Goal: Task Accomplishment & Management: Use online tool/utility

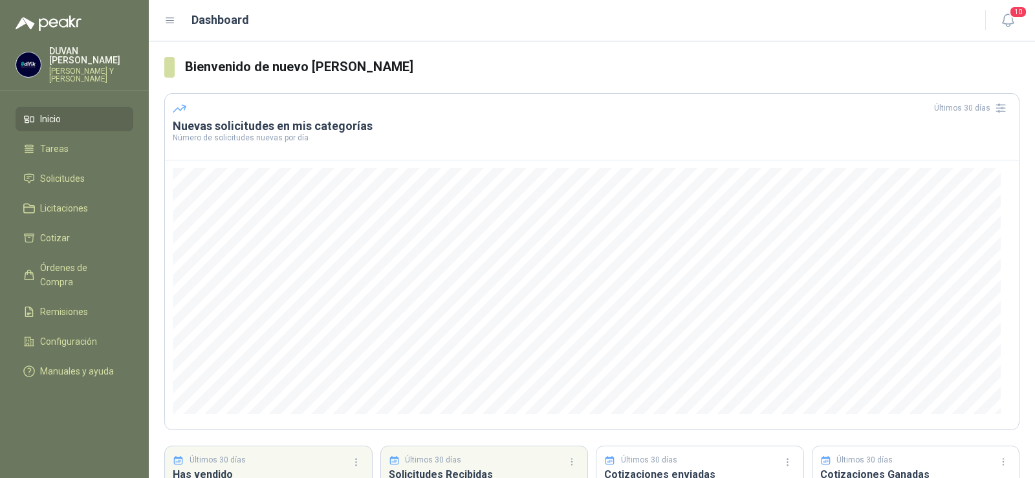
scroll to position [65, 0]
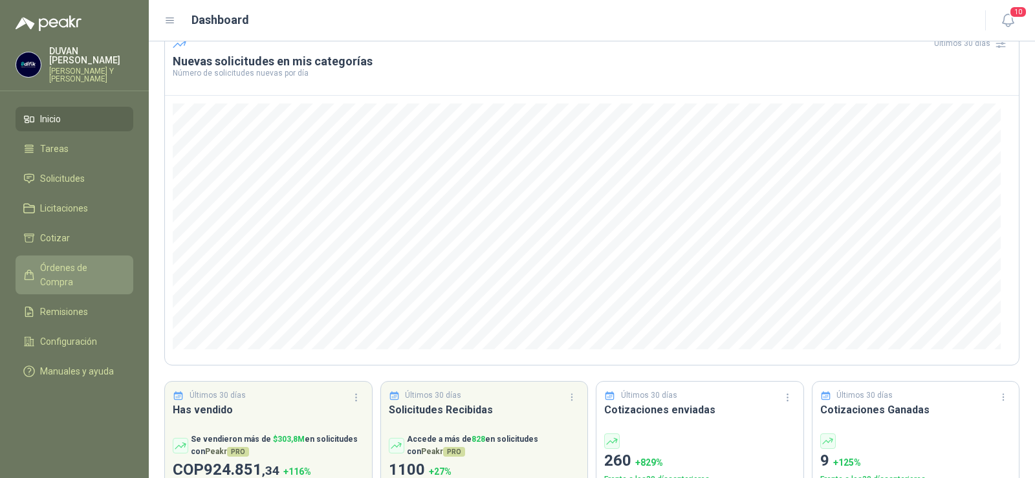
click at [41, 267] on span "Órdenes de Compra" at bounding box center [80, 275] width 81 height 28
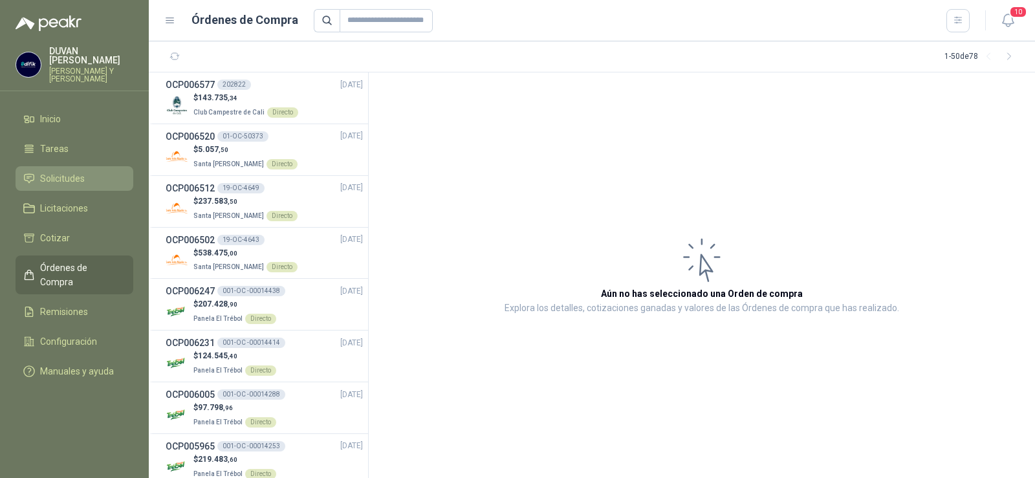
click at [54, 175] on span "Solicitudes" at bounding box center [62, 178] width 45 height 14
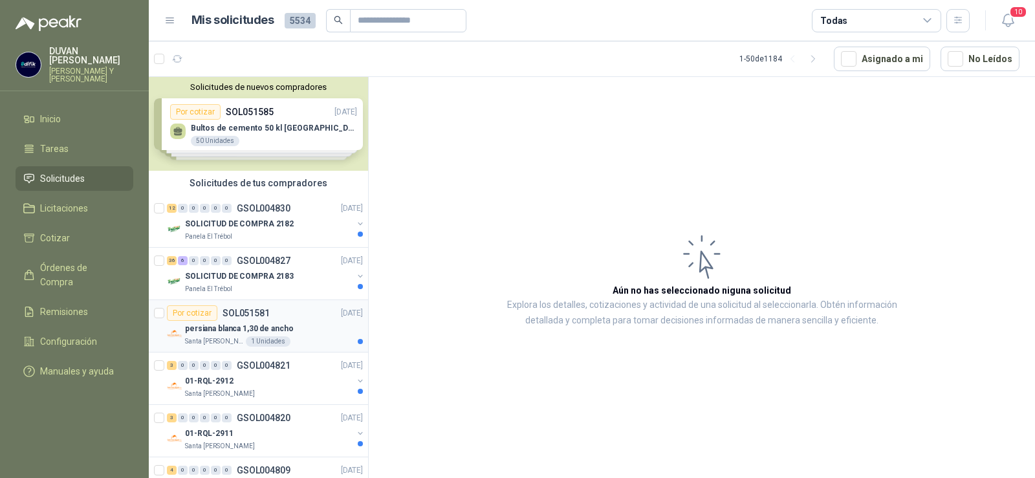
scroll to position [65, 0]
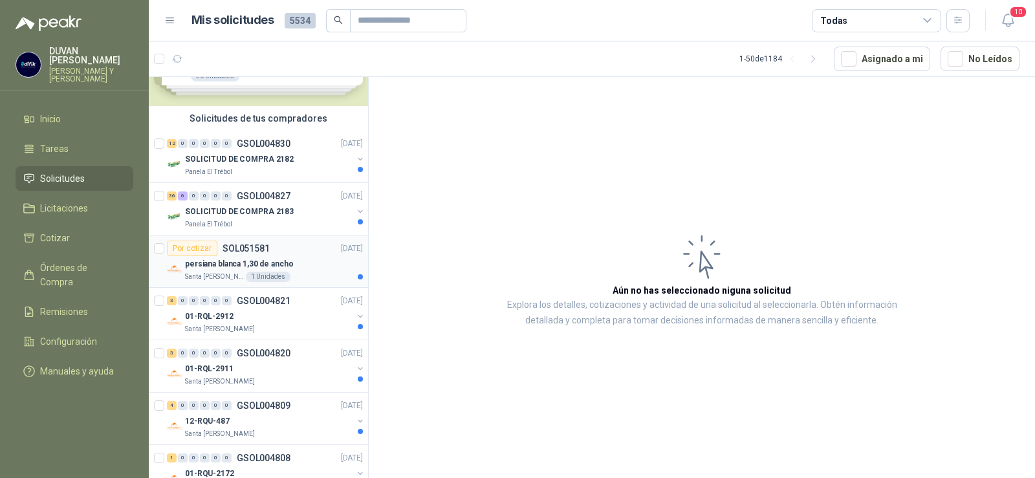
click at [250, 247] on p "SOL051581" at bounding box center [246, 248] width 47 height 9
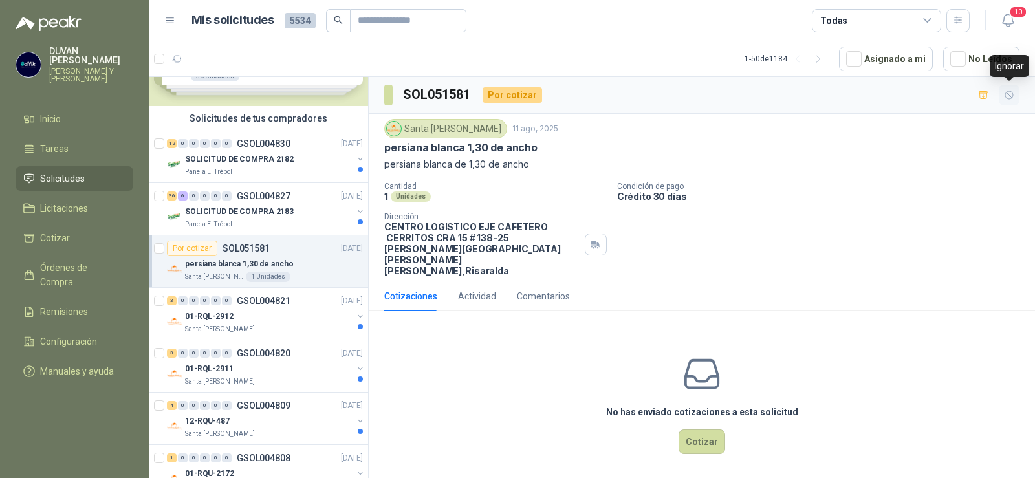
click at [1006, 95] on icon "button" at bounding box center [1009, 95] width 11 height 11
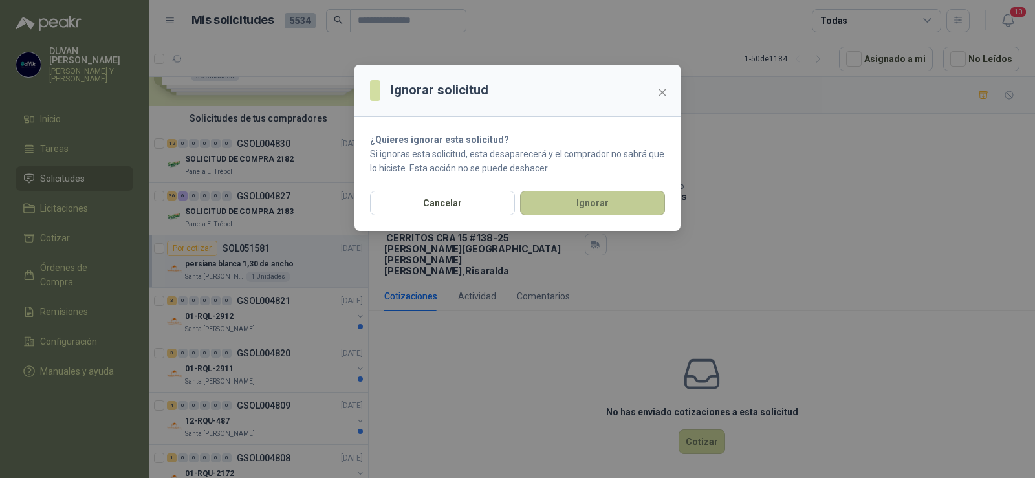
click at [574, 206] on button "Ignorar" at bounding box center [592, 203] width 145 height 25
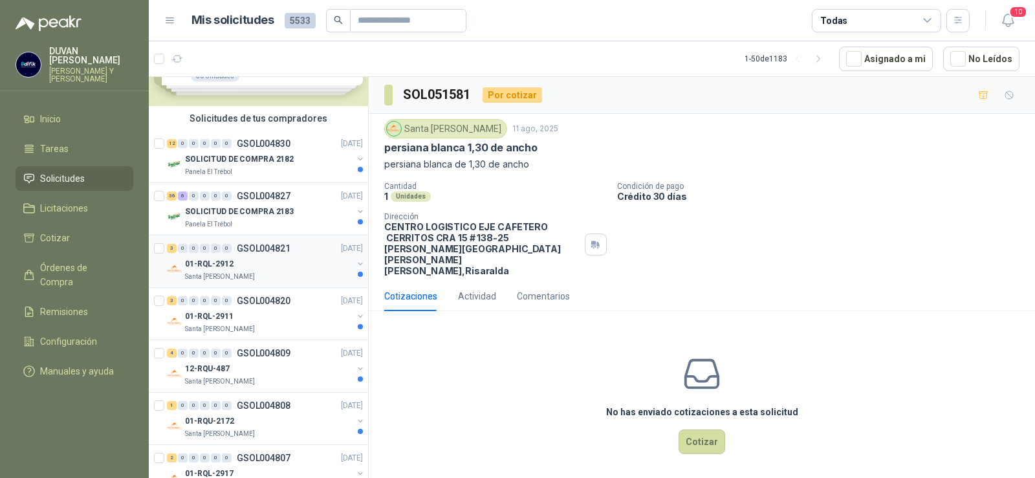
click at [276, 248] on p "GSOL004821" at bounding box center [264, 248] width 54 height 9
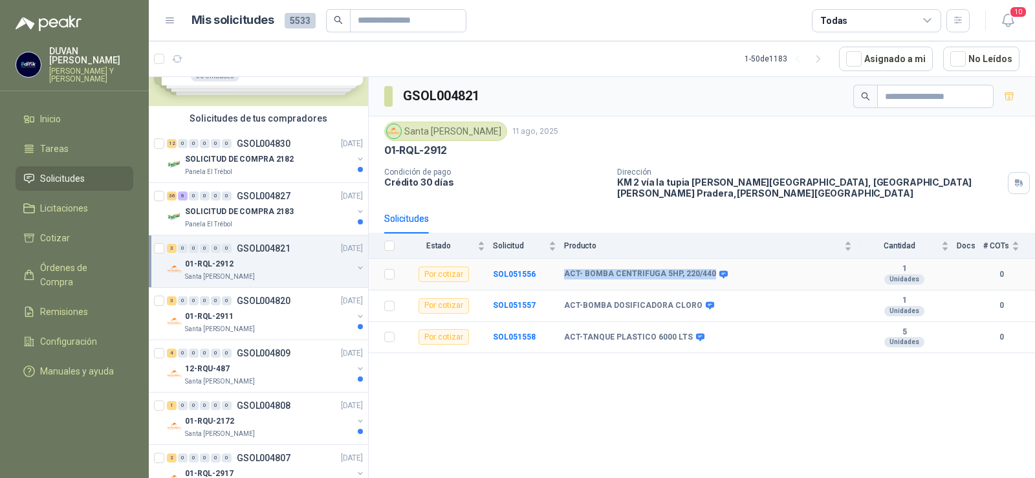
drag, startPoint x: 566, startPoint y: 266, endPoint x: 707, endPoint y: 267, distance: 141.1
click at [707, 269] on b "ACT- BOMBA CENTRIFUGA 5HP, 220/440" at bounding box center [640, 274] width 152 height 10
copy b "ACT- BOMBA CENTRIFUGA 5HP, 220/440"
drag, startPoint x: 566, startPoint y: 298, endPoint x: 691, endPoint y: 303, distance: 125.6
click at [694, 301] on div "ACT-BOMBA DOSIFICADORA CLORO" at bounding box center [638, 306] width 148 height 10
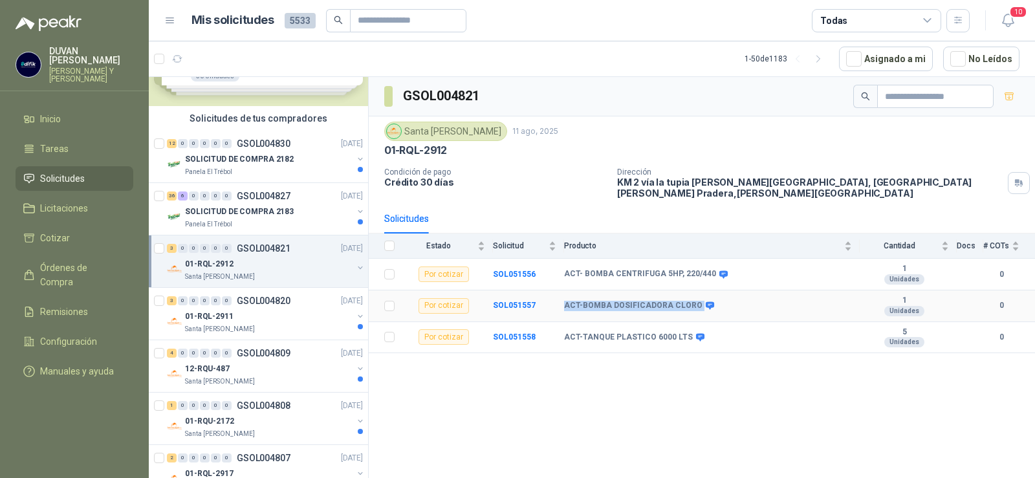
copy div "ACT-BOMBA DOSIFICADORA CLORO"
drag, startPoint x: 584, startPoint y: 263, endPoint x: 707, endPoint y: 266, distance: 123.0
click at [707, 269] on b "ACT- BOMBA CENTRIFUGA 5HP, 220/440" at bounding box center [640, 274] width 152 height 10
copy b "BOMBA CENTRIFUGA 5HP, 220/440"
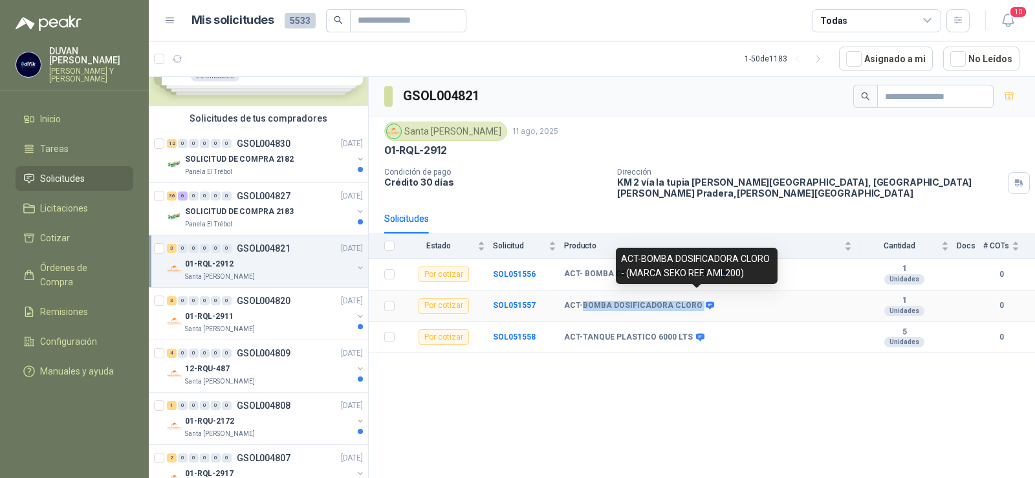
drag, startPoint x: 582, startPoint y: 296, endPoint x: 694, endPoint y: 302, distance: 112.7
click at [694, 302] on div "ACT-BOMBA DOSIFICADORA CLORO" at bounding box center [638, 306] width 148 height 10
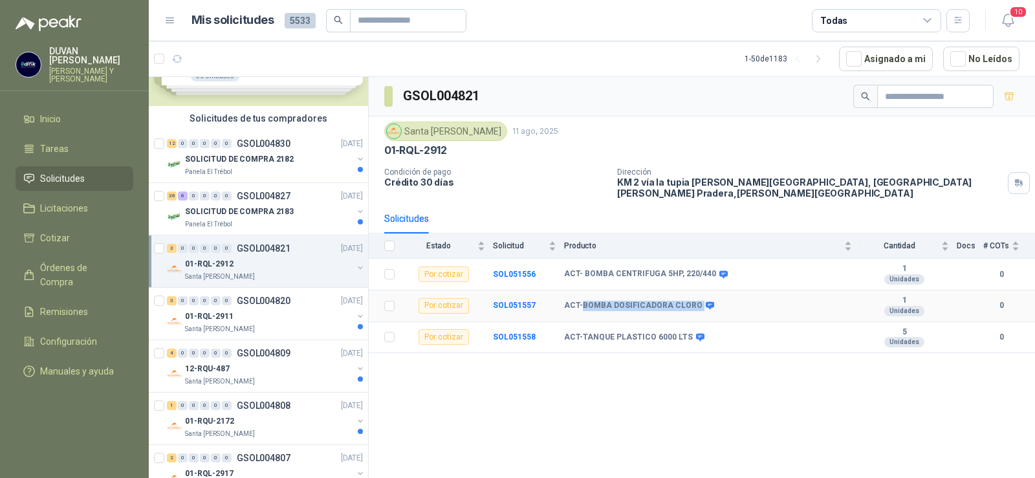
copy div "BOMBA DOSIFICADORA CLORO"
click at [525, 301] on b "SOL051557" at bounding box center [514, 305] width 43 height 9
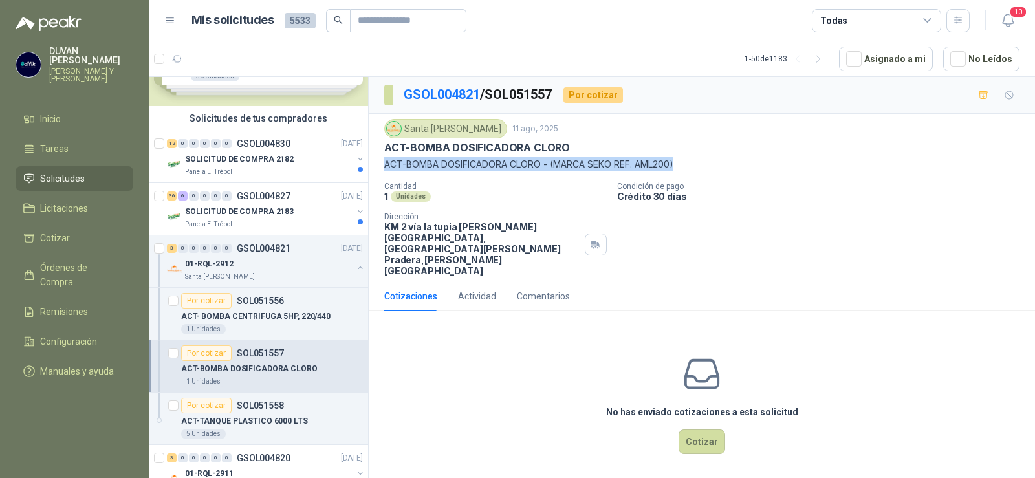
drag, startPoint x: 387, startPoint y: 166, endPoint x: 678, endPoint y: 168, distance: 291.2
click at [678, 168] on p "ACT-BOMBA DOSIFICADORA CLORO - (MARCA SEKO REF. AML200)" at bounding box center [701, 164] width 635 height 14
copy p "ACT-BOMBA DOSIFICADORA CLORO - (MARCA SEKO REF. AML200)"
click at [699, 430] on button "Cotizar" at bounding box center [702, 442] width 47 height 25
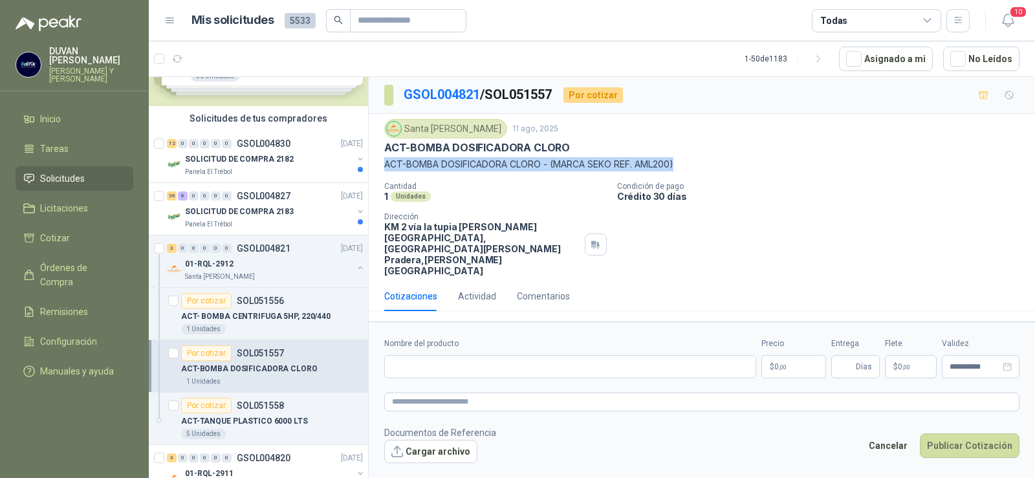
copy p "ACT-BOMBA DOSIFICADORA CLORO - (MARCA SEKO REF. AML200)"
paste input "**********"
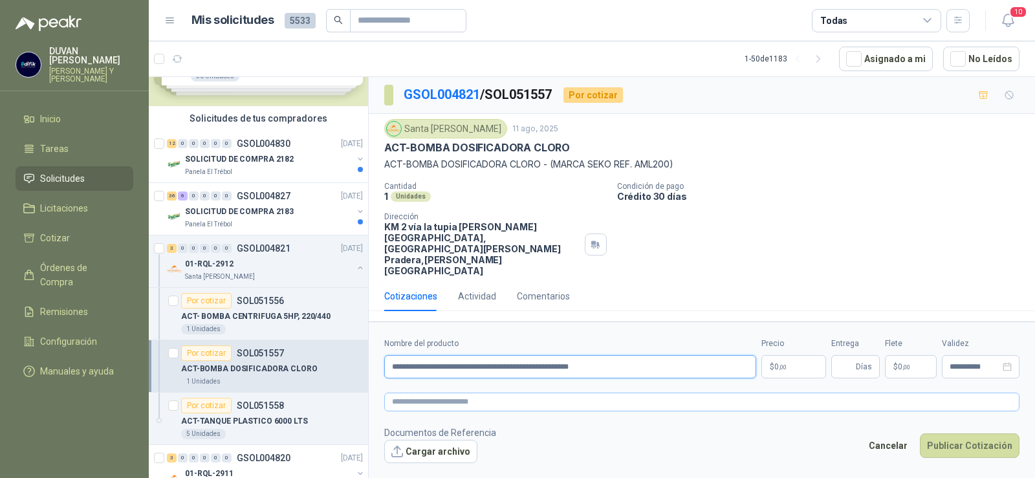
type input "**********"
paste textarea "**********"
type textarea "**********"
click at [783, 364] on span ",00" at bounding box center [783, 367] width 8 height 7
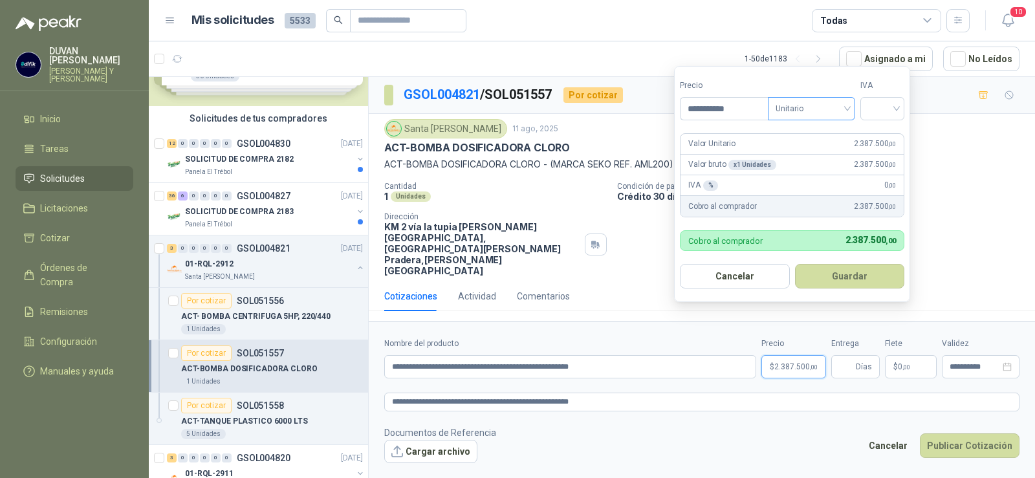
click at [848, 109] on span "Unitario" at bounding box center [812, 108] width 72 height 19
type input "**********"
click at [808, 140] on div "Unitario" at bounding box center [814, 135] width 67 height 14
click at [884, 102] on input "search" at bounding box center [882, 107] width 28 height 19
drag, startPoint x: 880, startPoint y: 133, endPoint x: 868, endPoint y: 175, distance: 44.4
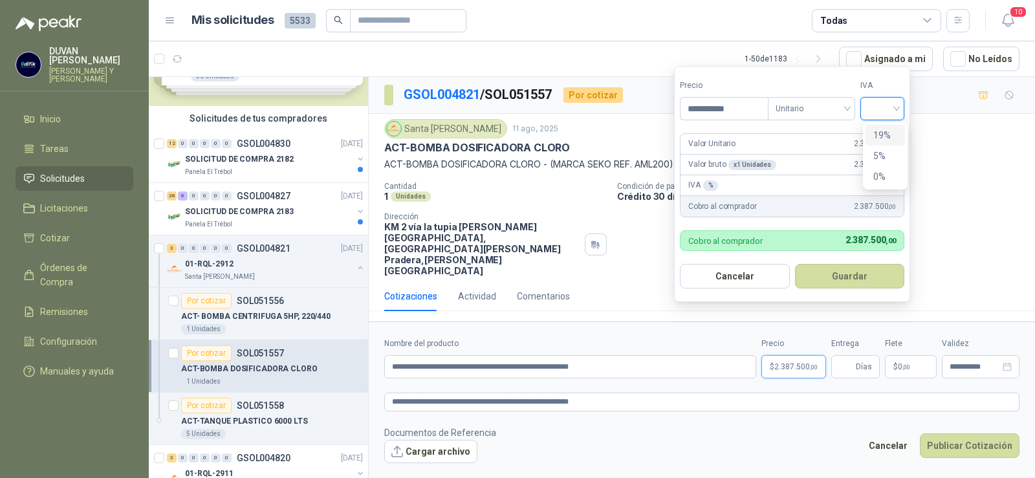
click at [880, 134] on div "19%" at bounding box center [886, 135] width 24 height 14
drag, startPoint x: 859, startPoint y: 281, endPoint x: 859, endPoint y: 296, distance: 14.9
click at [859, 281] on button "Guardar" at bounding box center [852, 276] width 111 height 25
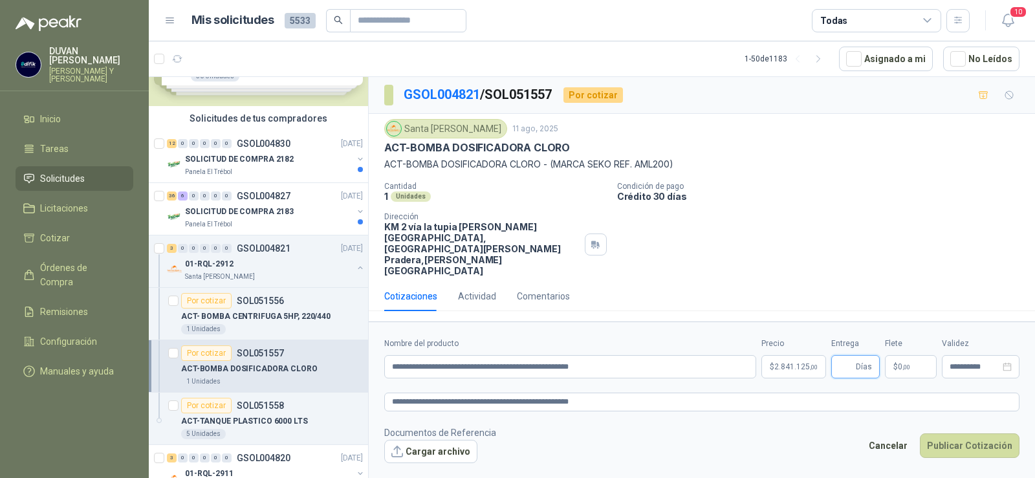
click at [852, 356] on input "Entrega" at bounding box center [846, 367] width 14 height 22
type input "*"
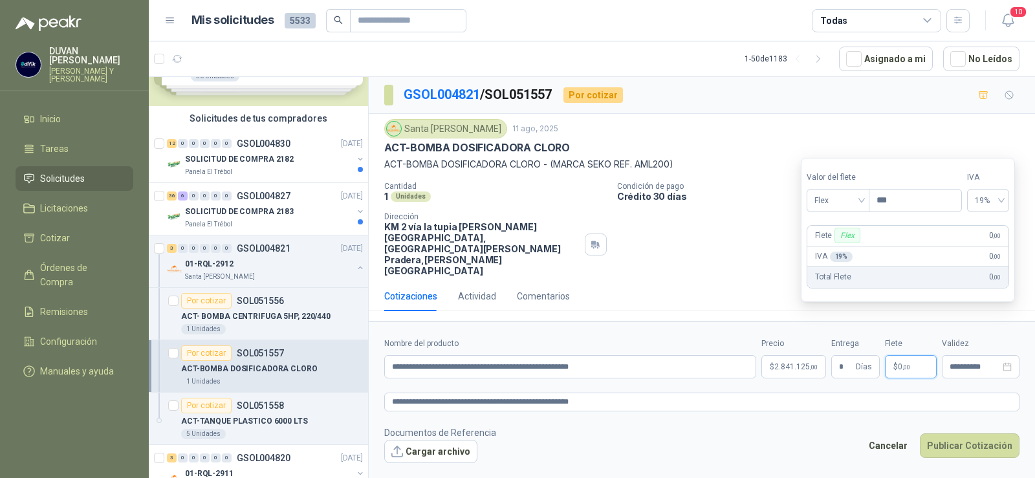
click at [907, 355] on p "$ 0 ,00" at bounding box center [911, 366] width 52 height 23
click at [870, 200] on div "Flex" at bounding box center [838, 200] width 63 height 23
click at [848, 249] on div "Incluido" at bounding box center [839, 248] width 45 height 14
click at [862, 200] on span "Incluido" at bounding box center [837, 200] width 50 height 19
click at [833, 245] on div "Incluido" at bounding box center [838, 248] width 47 height 14
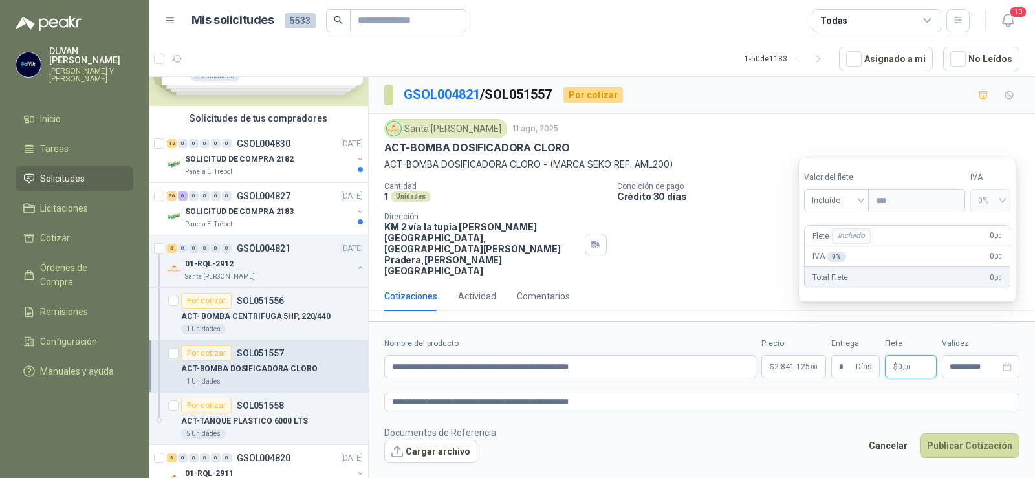
click at [904, 363] on span "0 ,00" at bounding box center [904, 367] width 12 height 8
click at [862, 200] on span "Incluido" at bounding box center [837, 200] width 50 height 19
click at [843, 249] on div "Incluido" at bounding box center [838, 248] width 47 height 14
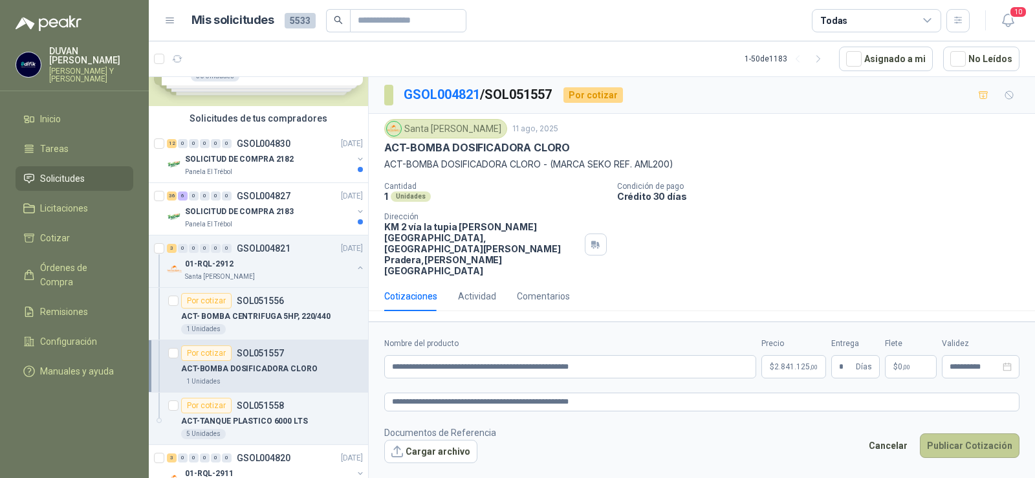
click at [960, 434] on button "Publicar Cotización" at bounding box center [970, 446] width 100 height 25
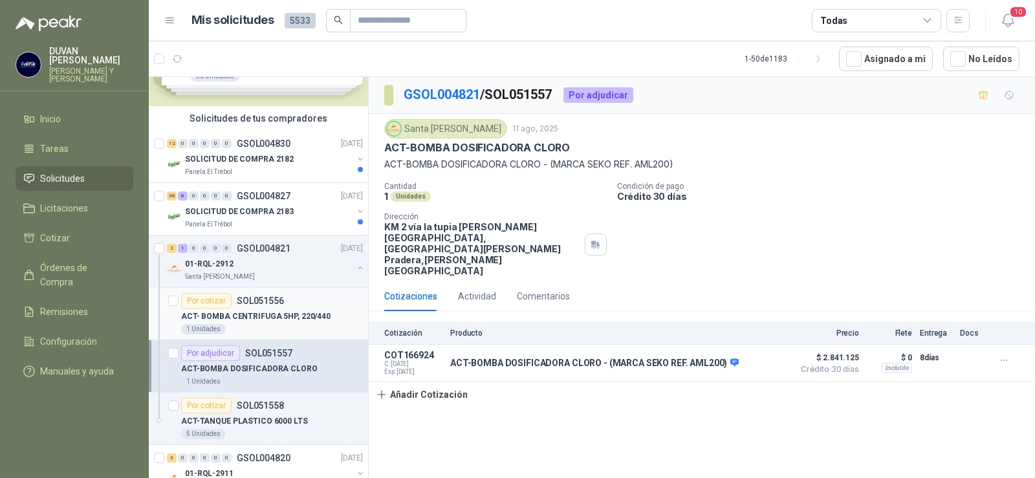
drag, startPoint x: 250, startPoint y: 299, endPoint x: 259, endPoint y: 307, distance: 11.4
click at [251, 299] on p "SOL051556" at bounding box center [260, 300] width 47 height 9
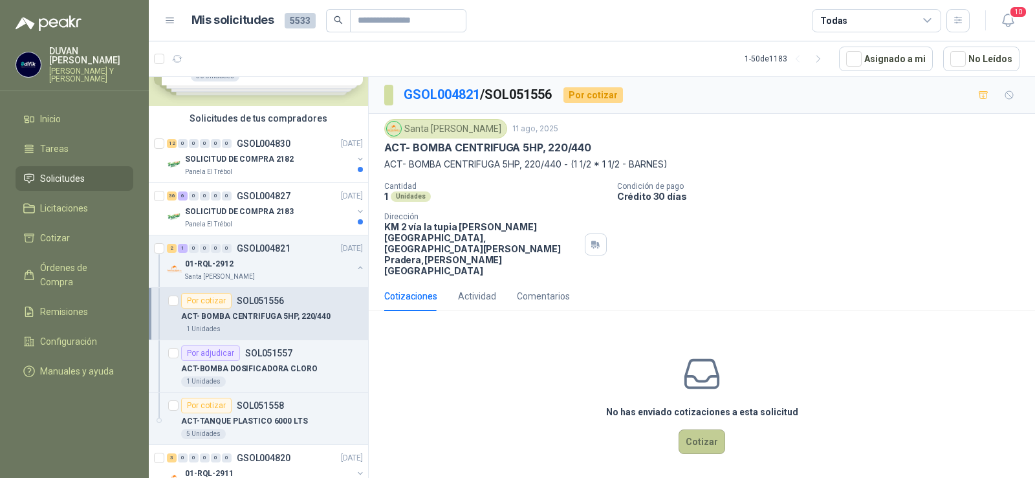
click at [705, 430] on button "Cotizar" at bounding box center [702, 442] width 47 height 25
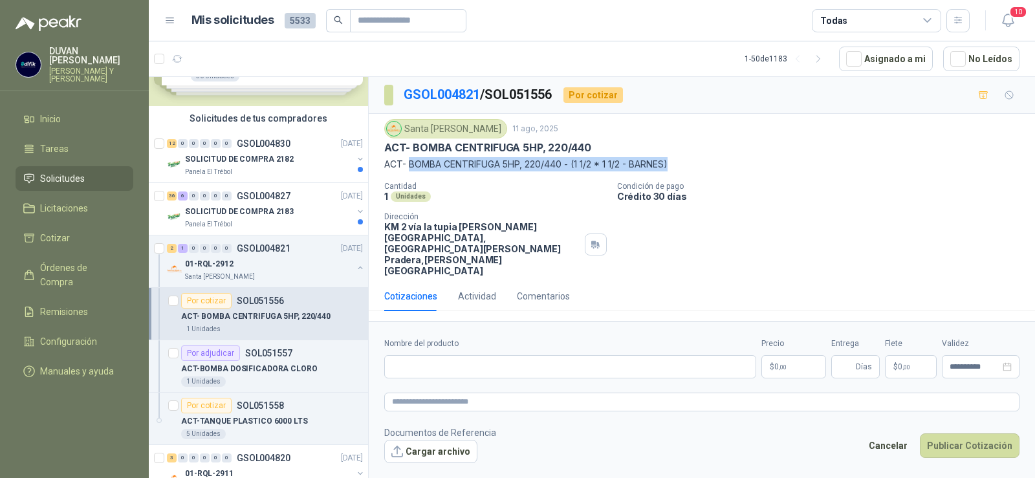
drag, startPoint x: 410, startPoint y: 165, endPoint x: 679, endPoint y: 168, distance: 269.2
click at [679, 168] on p "ACT- BOMBA CENTRIFUGA 5HP, 220/440 - (1 1/2 * 1 1/2 - BARNES)" at bounding box center [701, 164] width 635 height 14
copy p "BOMBA CENTRIFUGA 5HP, 220/440 - (1 1/2 * 1 1/2 - [PERSON_NAME])"
drag, startPoint x: 452, startPoint y: 306, endPoint x: 456, endPoint y: 323, distance: 17.3
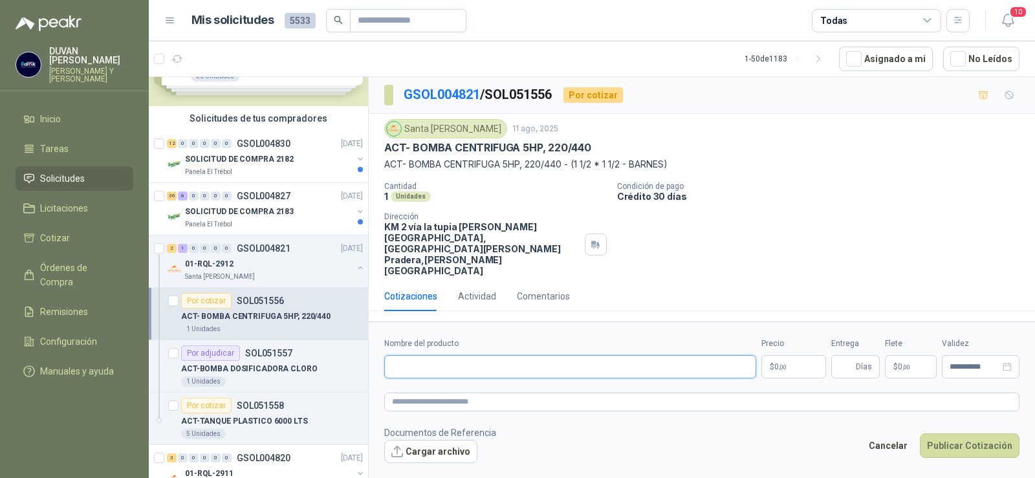
drag, startPoint x: 456, startPoint y: 323, endPoint x: 457, endPoint y: 333, distance: 9.7
paste input "**********"
type input "**********"
paste textarea "**********"
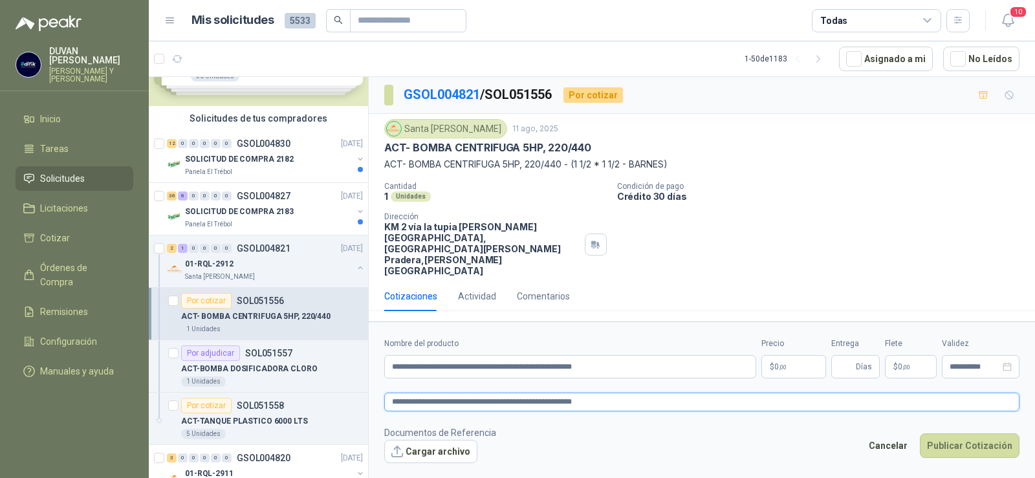
type textarea "**********"
click at [795, 355] on p "$ 0 ,00" at bounding box center [794, 366] width 65 height 23
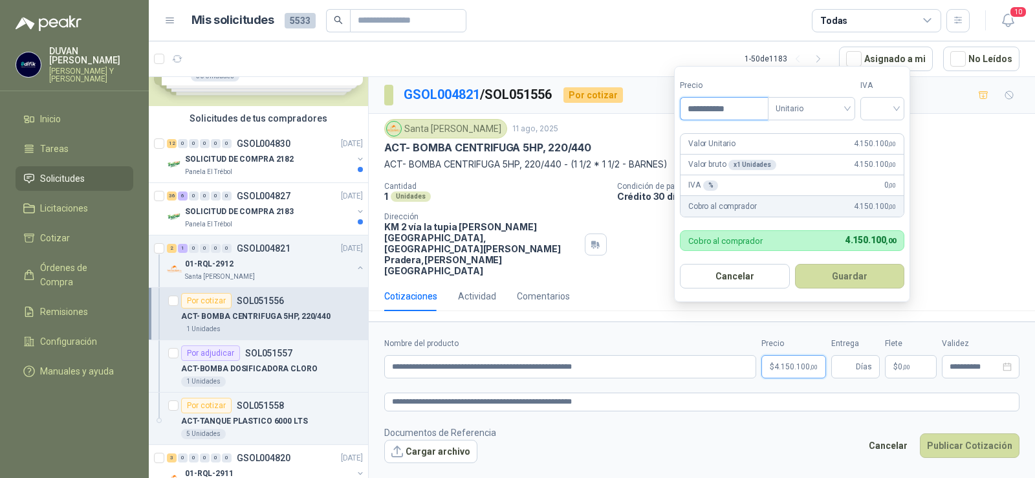
type input "**********"
click at [795, 264] on button "Guardar" at bounding box center [850, 276] width 110 height 25
drag, startPoint x: 850, startPoint y: 111, endPoint x: 851, endPoint y: 118, distance: 7.2
click at [848, 111] on span "Unitario" at bounding box center [812, 108] width 72 height 19
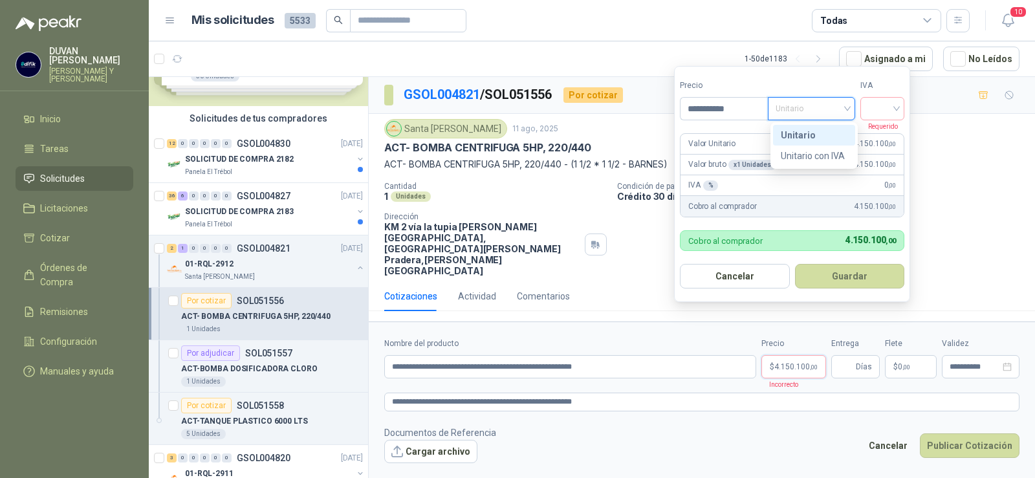
click at [820, 137] on div "Unitario" at bounding box center [814, 135] width 67 height 14
click at [896, 111] on input "search" at bounding box center [882, 107] width 28 height 19
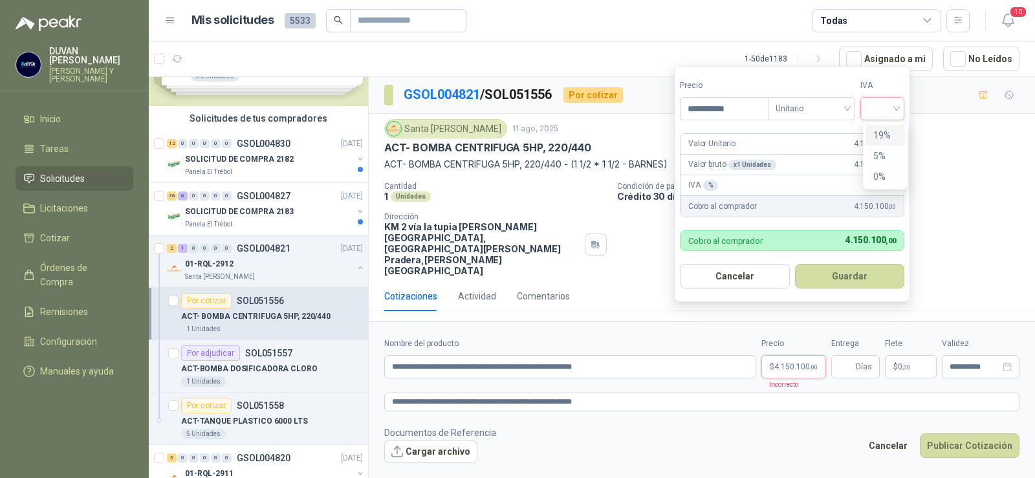
click at [888, 135] on div "19%" at bounding box center [886, 135] width 24 height 14
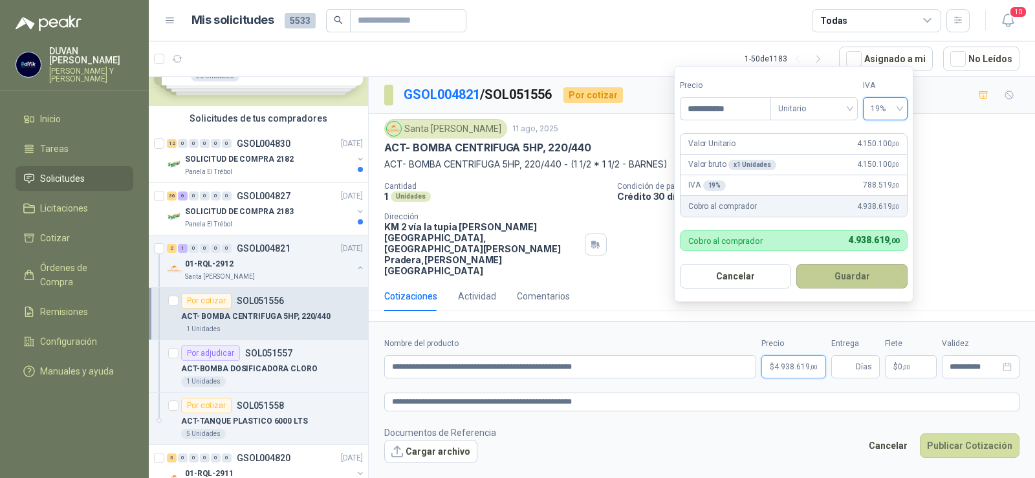
click at [866, 278] on button "Guardar" at bounding box center [852, 276] width 111 height 25
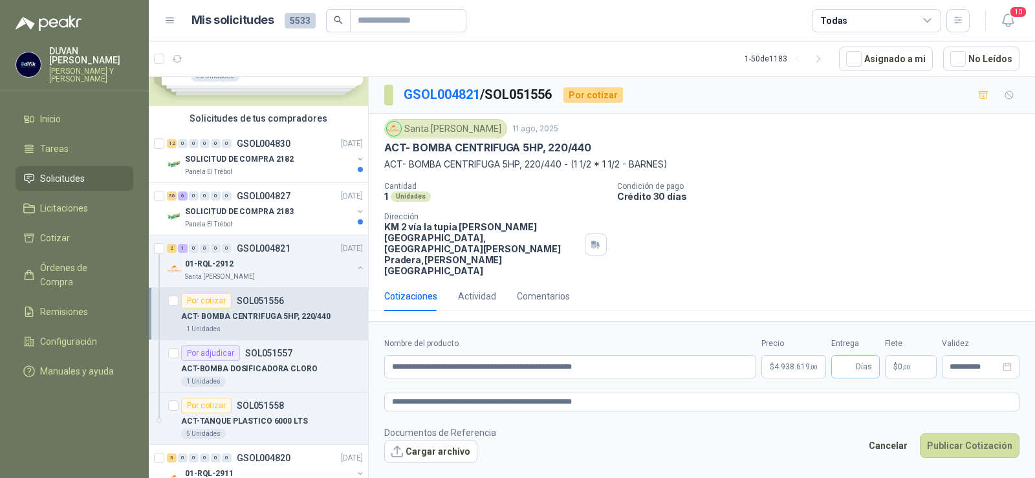
click at [838, 355] on span "Días" at bounding box center [856, 366] width 49 height 23
click at [849, 356] on input "Entrega" at bounding box center [846, 367] width 14 height 22
type input "*"
click at [903, 364] on span ",00" at bounding box center [907, 367] width 8 height 7
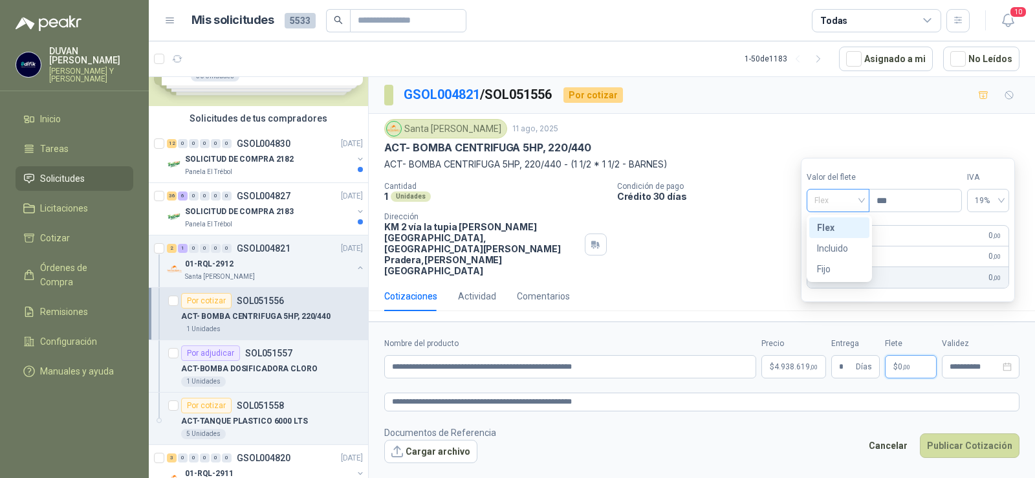
click at [865, 199] on div "Flex" at bounding box center [838, 200] width 63 height 23
click at [842, 248] on div "Incluido" at bounding box center [839, 248] width 45 height 14
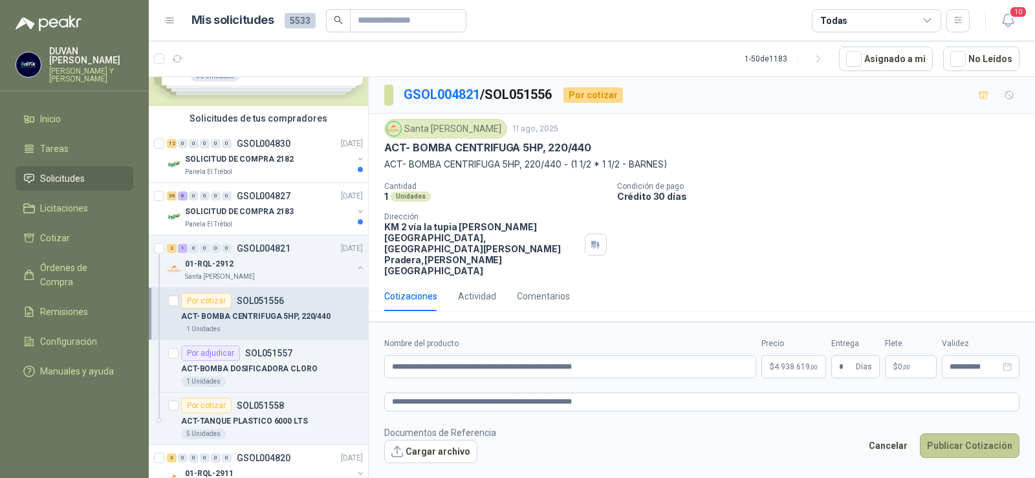
click at [959, 434] on button "Publicar Cotización" at bounding box center [970, 446] width 100 height 25
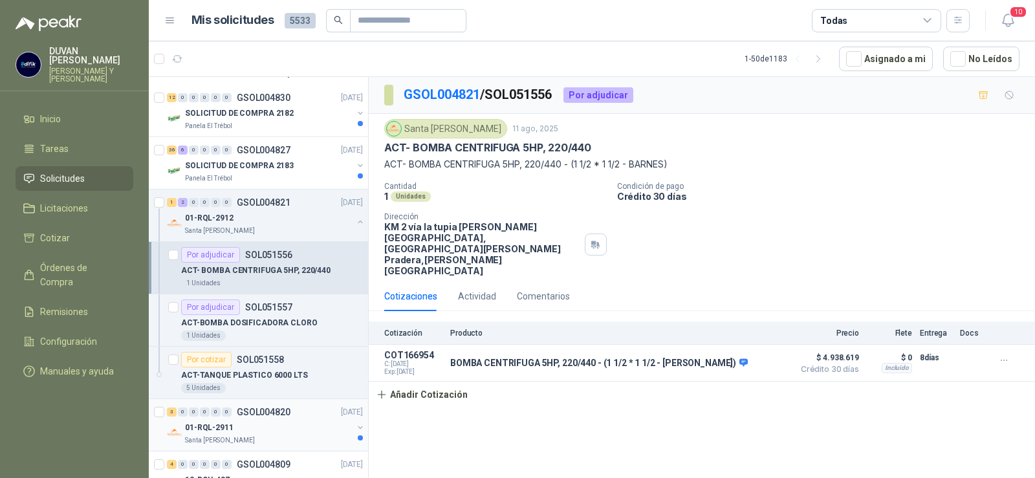
scroll to position [129, 0]
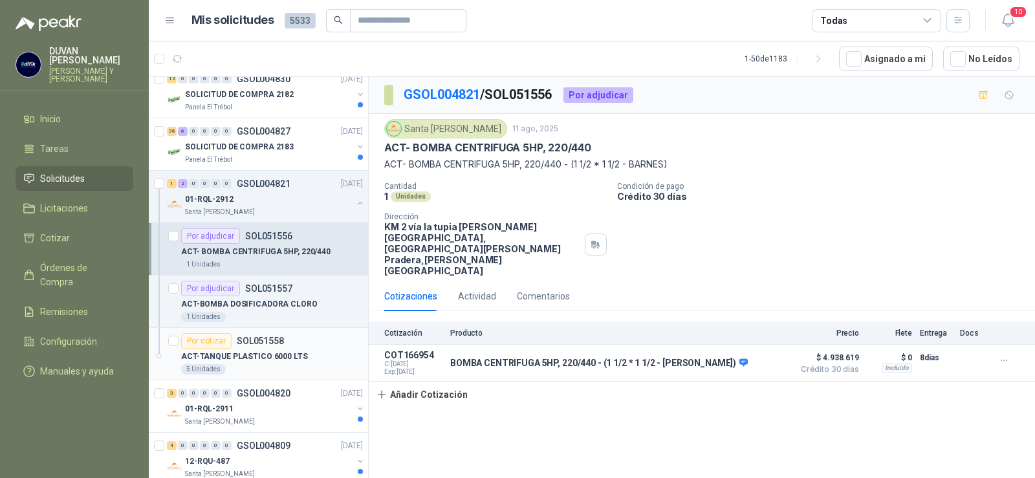
click at [255, 339] on p "SOL051558" at bounding box center [260, 341] width 47 height 9
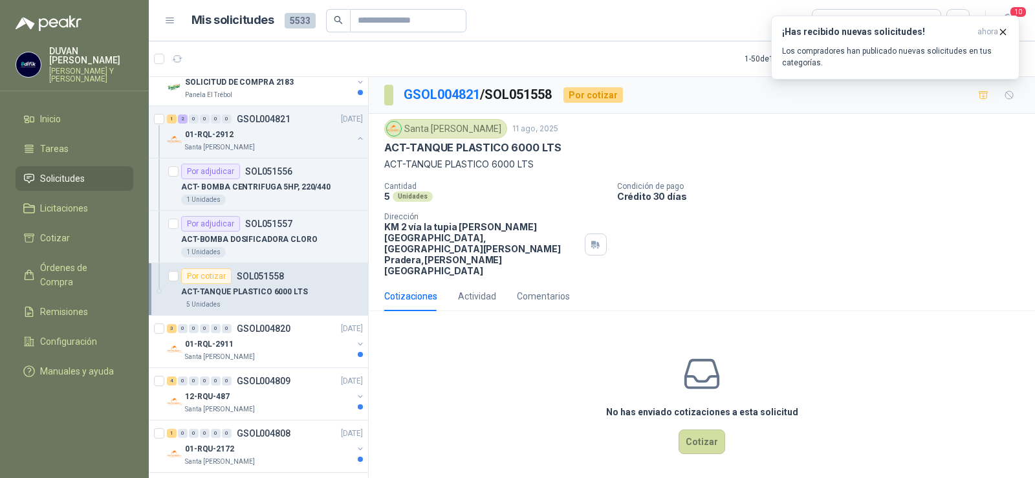
scroll to position [259, 0]
